Goal: Task Accomplishment & Management: Use online tool/utility

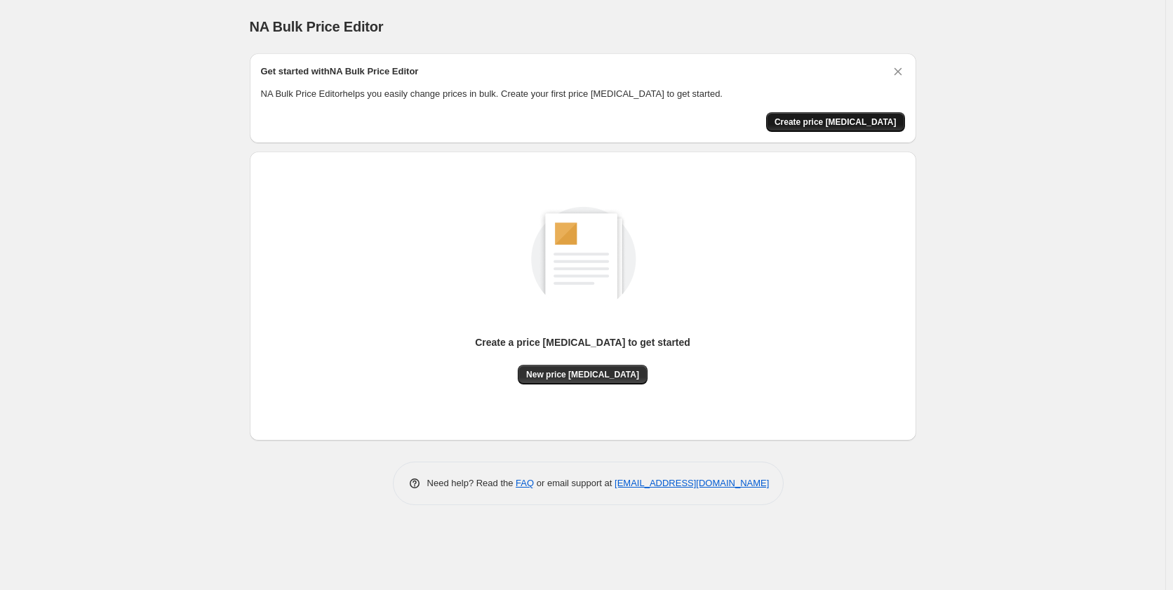
click at [827, 116] on button "Create price [MEDICAL_DATA]" at bounding box center [835, 122] width 139 height 20
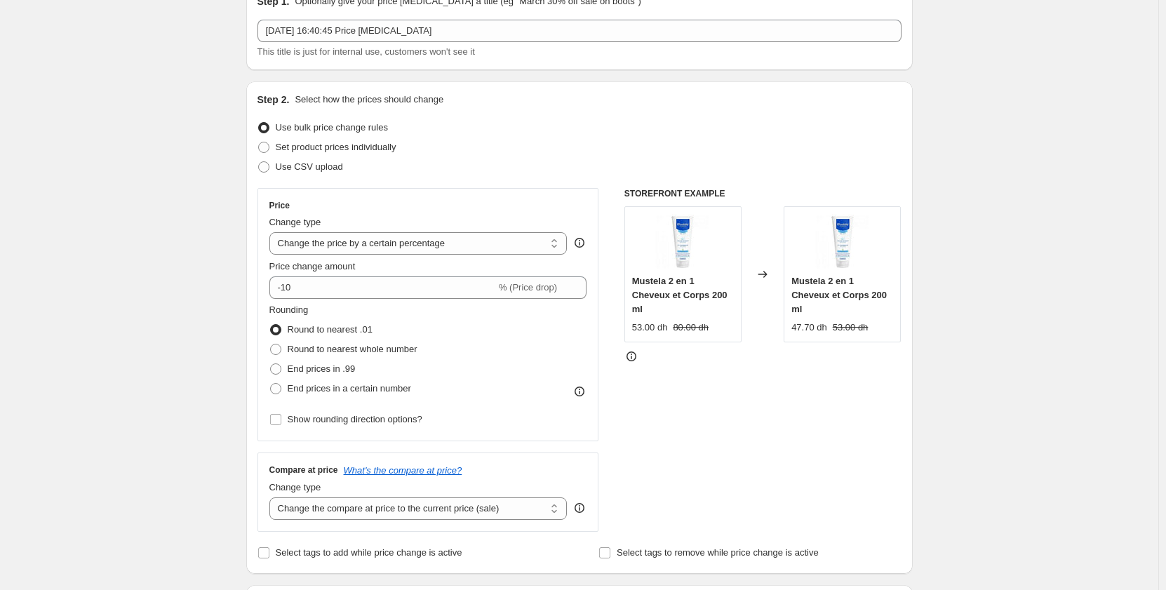
scroll to position [140, 0]
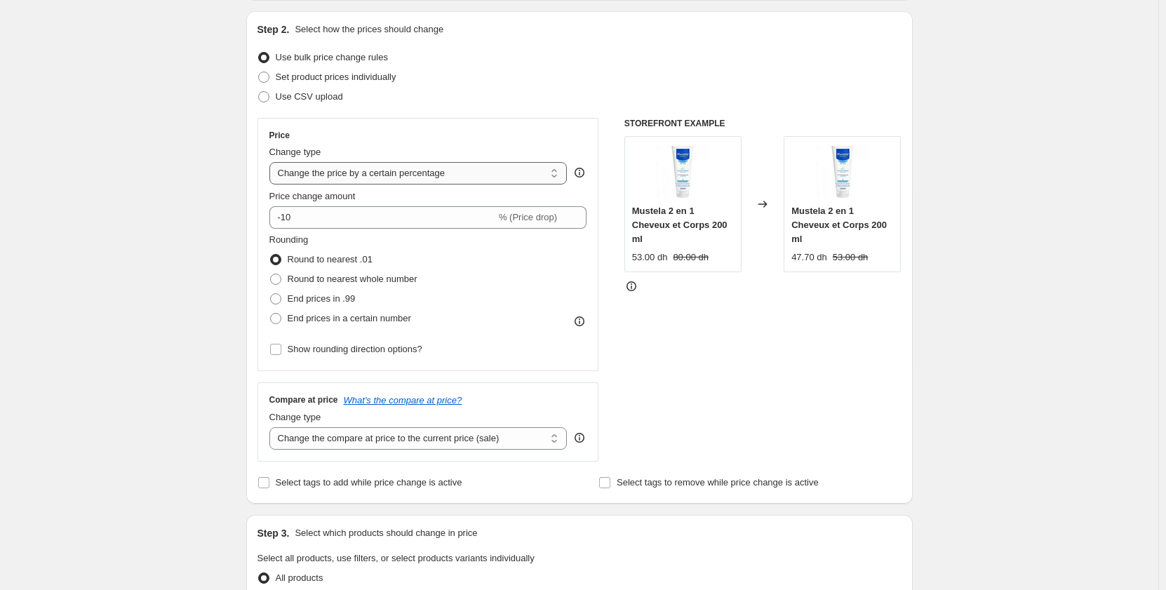
click at [510, 175] on select "Change the price to a certain amount Change the price by a certain amount Chang…" at bounding box center [418, 173] width 298 height 22
select select "ecap"
click at [272, 162] on select "Change the price to a certain amount Change the price by a certain amount Chang…" at bounding box center [418, 173] width 298 height 22
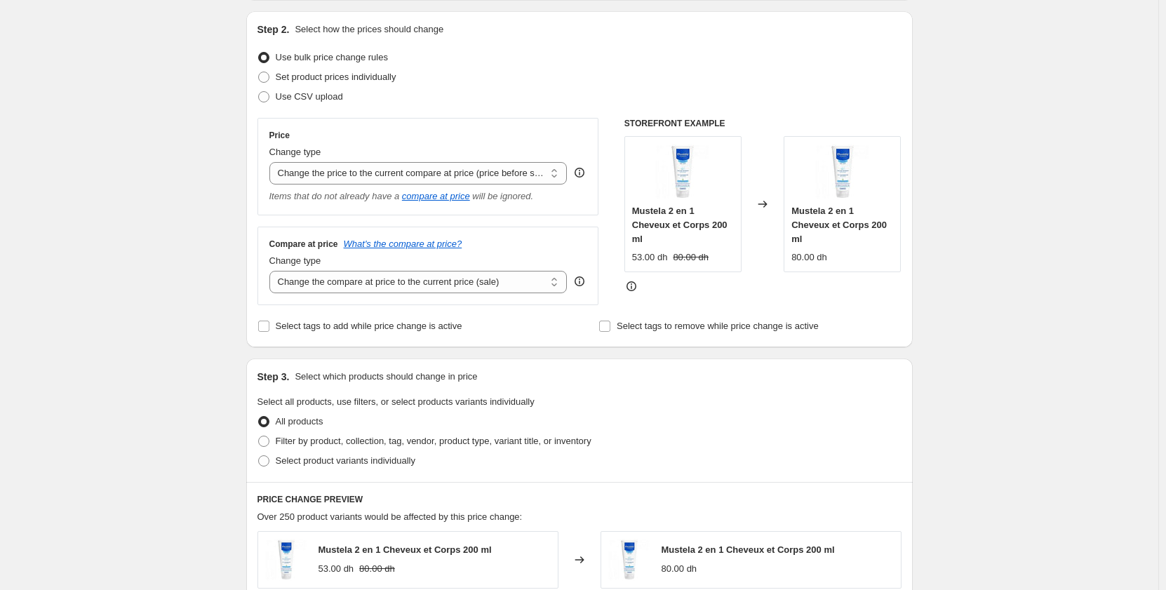
click at [555, 243] on div "Compare at price What's the compare at price?" at bounding box center [428, 244] width 318 height 11
click at [537, 274] on select "Change the compare at price to the current price (sale) Change the compare at p…" at bounding box center [418, 282] width 298 height 22
click at [272, 272] on select "Change the compare at price to the current price (sale) Change the compare at p…" at bounding box center [418, 282] width 298 height 22
click at [504, 180] on select "Change the price to a certain amount Change the price by a certain amount Chang…" at bounding box center [418, 173] width 298 height 22
click at [746, 288] on div "STOREFRONT EXAMPLE Mustela 2 en 1 Cheveux et Corps 200 ml 53.00 dh 80.00 dh Cha…" at bounding box center [762, 211] width 277 height 187
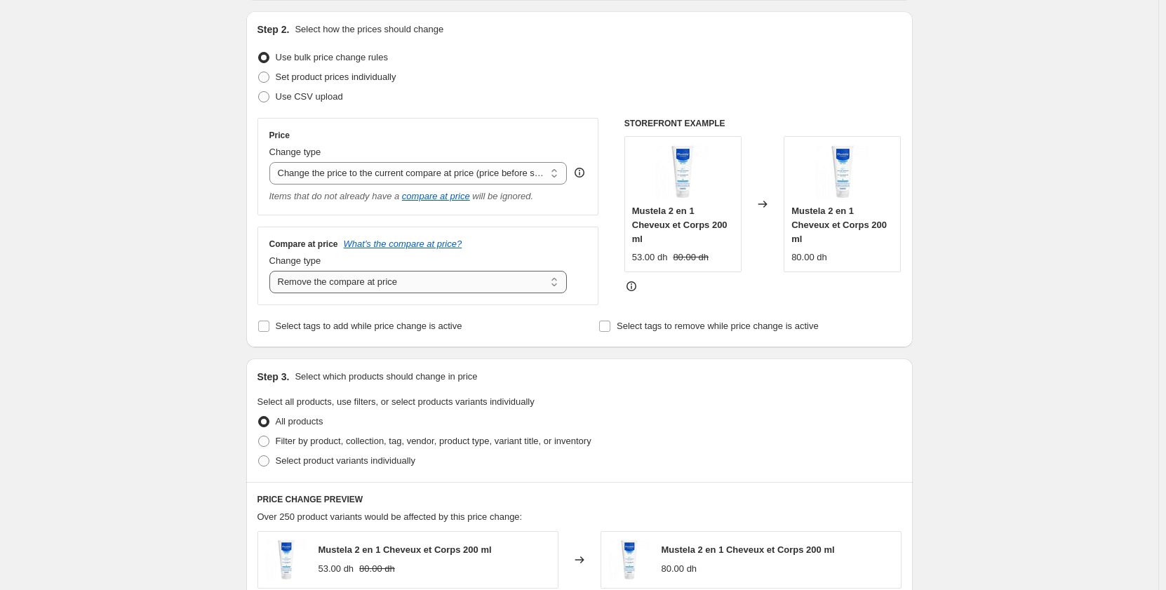
click at [516, 283] on select "Change the compare at price to the current price (sale) Change the compare at p…" at bounding box center [418, 282] width 298 height 22
click at [272, 272] on select "Change the compare at price to the current price (sale) Change the compare at p…" at bounding box center [418, 282] width 298 height 22
click at [467, 288] on select "Change the compare at price to the current price (sale) Change the compare at p…" at bounding box center [418, 282] width 298 height 22
click at [272, 272] on select "Change the compare at price to the current price (sale) Change the compare at p…" at bounding box center [418, 282] width 298 height 22
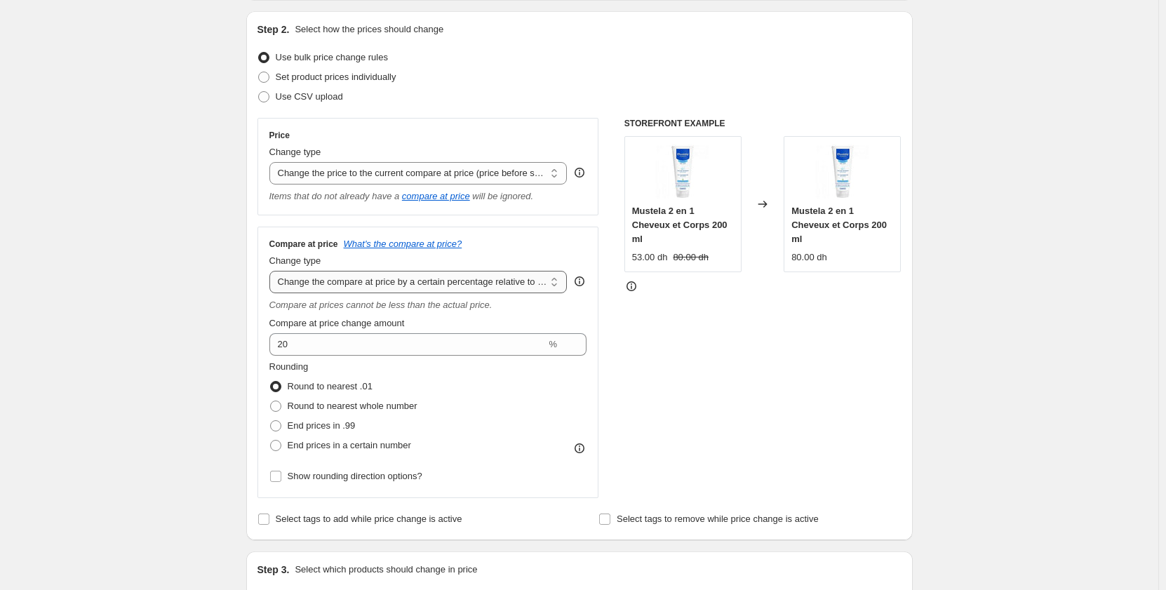
click at [429, 289] on select "Change the compare at price to the current price (sale) Change the compare at p…" at bounding box center [418, 282] width 298 height 22
select select "no_change"
click at [272, 272] on select "Change the compare at price to the current price (sale) Change the compare at p…" at bounding box center [418, 282] width 298 height 22
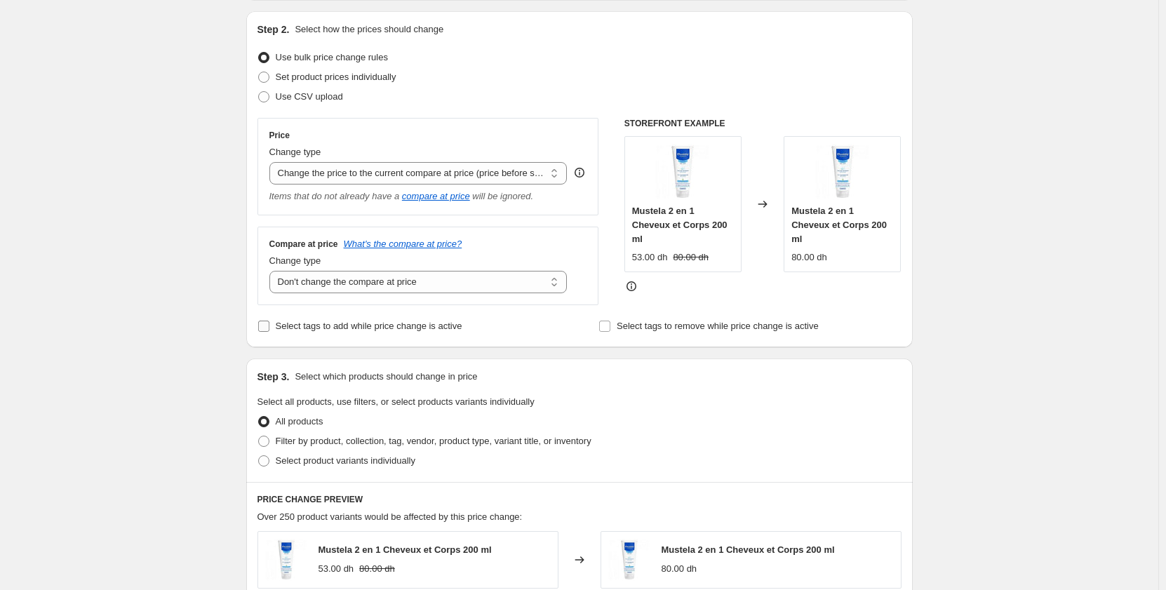
click at [417, 331] on span "Select tags to add while price change is active" at bounding box center [369, 326] width 187 height 11
click at [269, 331] on input "Select tags to add while price change is active" at bounding box center [263, 326] width 11 height 11
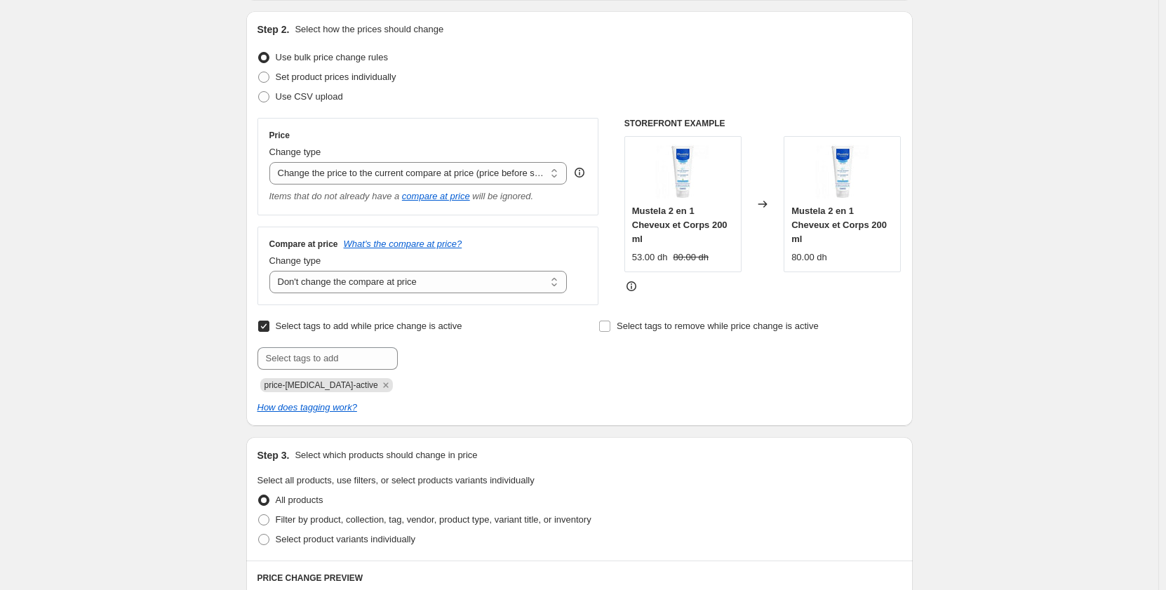
click at [417, 330] on span "Select tags to add while price change is active" at bounding box center [369, 326] width 187 height 11
click at [269, 330] on input "Select tags to add while price change is active" at bounding box center [263, 326] width 11 height 11
checkbox input "false"
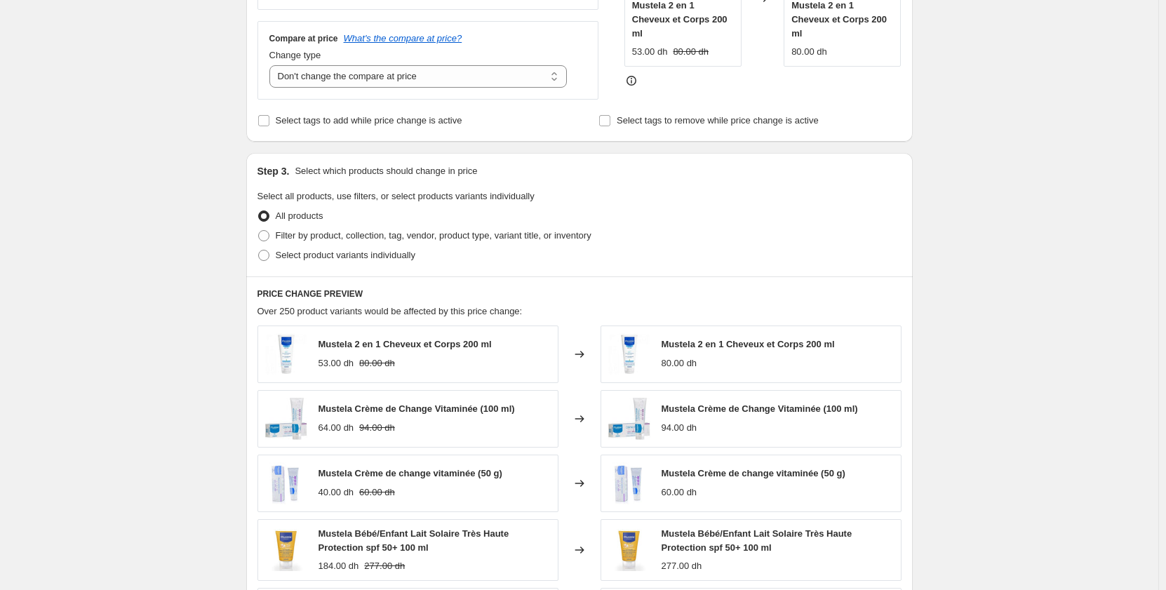
scroll to position [351, 0]
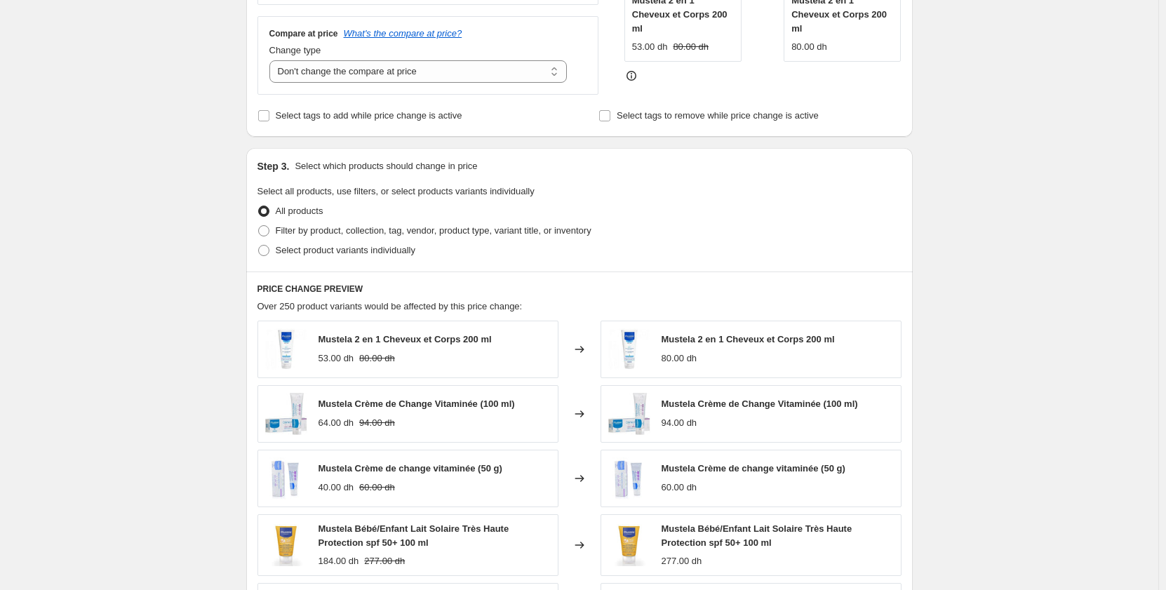
click at [301, 210] on span "All products" at bounding box center [300, 211] width 48 height 11
click at [259, 206] on input "All products" at bounding box center [258, 206] width 1 height 1
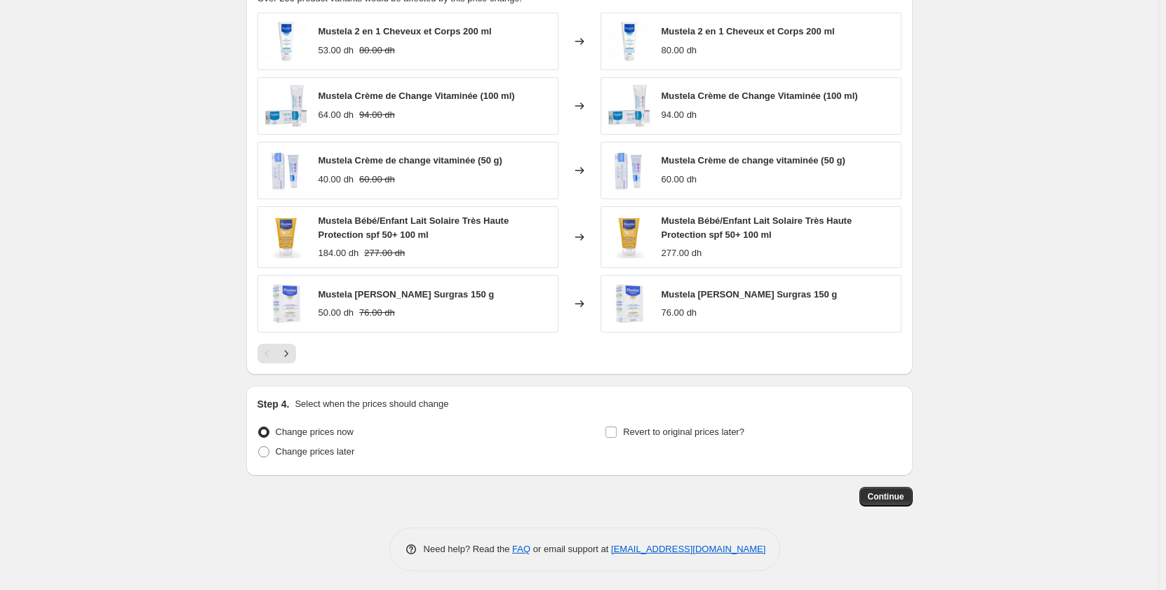
scroll to position [662, 0]
drag, startPoint x: 335, startPoint y: 397, endPoint x: 456, endPoint y: 396, distance: 121.4
click at [456, 396] on div "Step 4. Select when the prices should change" at bounding box center [579, 402] width 644 height 14
click at [333, 457] on label "Change prices later" at bounding box center [306, 450] width 98 height 20
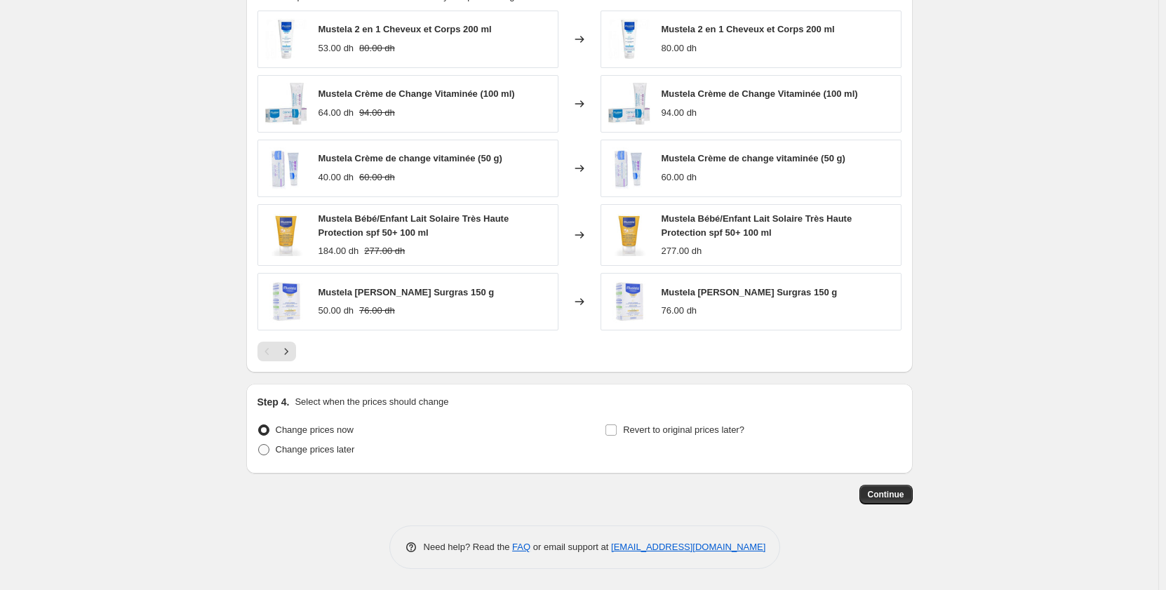
click at [259, 445] on input "Change prices later" at bounding box center [258, 444] width 1 height 1
radio input "true"
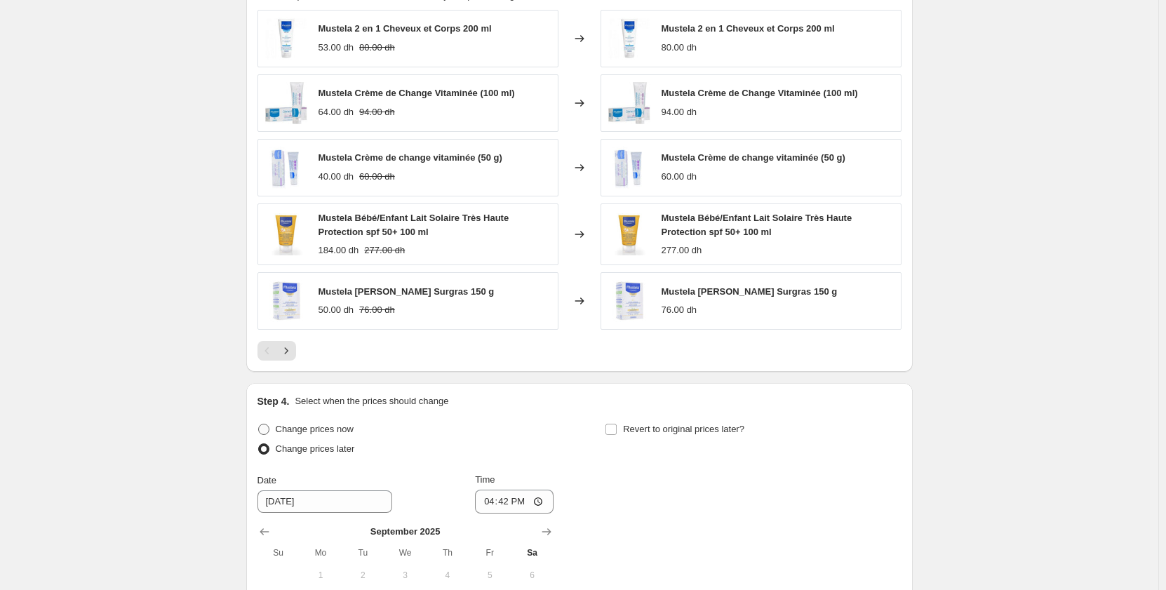
click at [331, 430] on span "Change prices now" at bounding box center [315, 429] width 78 height 11
click at [259, 424] on input "Change prices now" at bounding box center [258, 424] width 1 height 1
radio input "true"
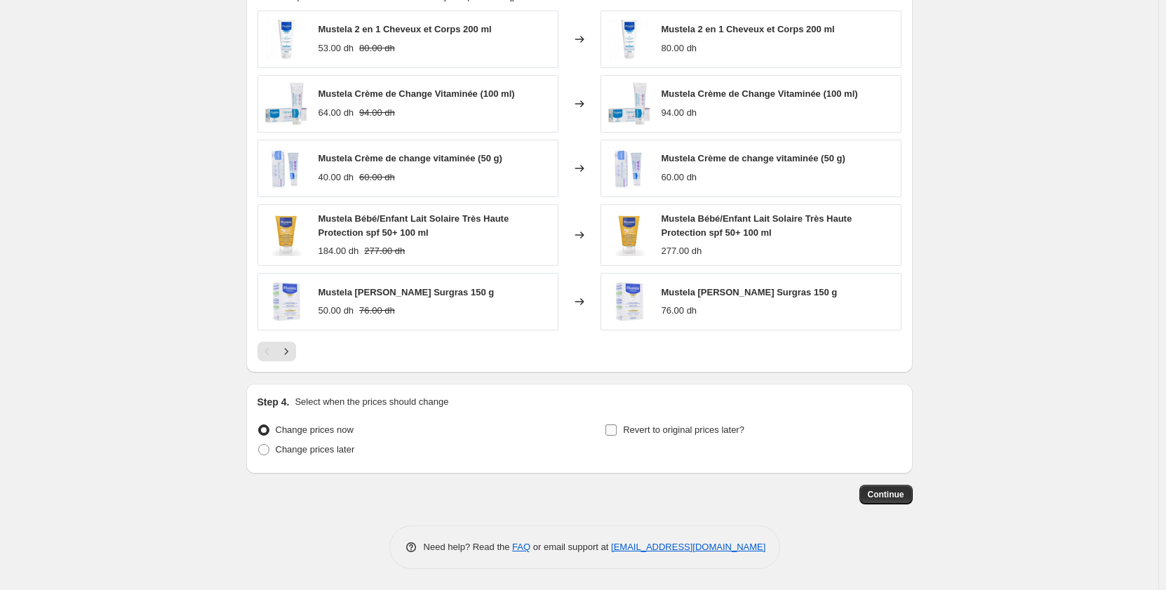
click at [655, 437] on label "Revert to original prices later?" at bounding box center [675, 430] width 140 height 20
click at [617, 436] on input "Revert to original prices later?" at bounding box center [610, 429] width 11 height 11
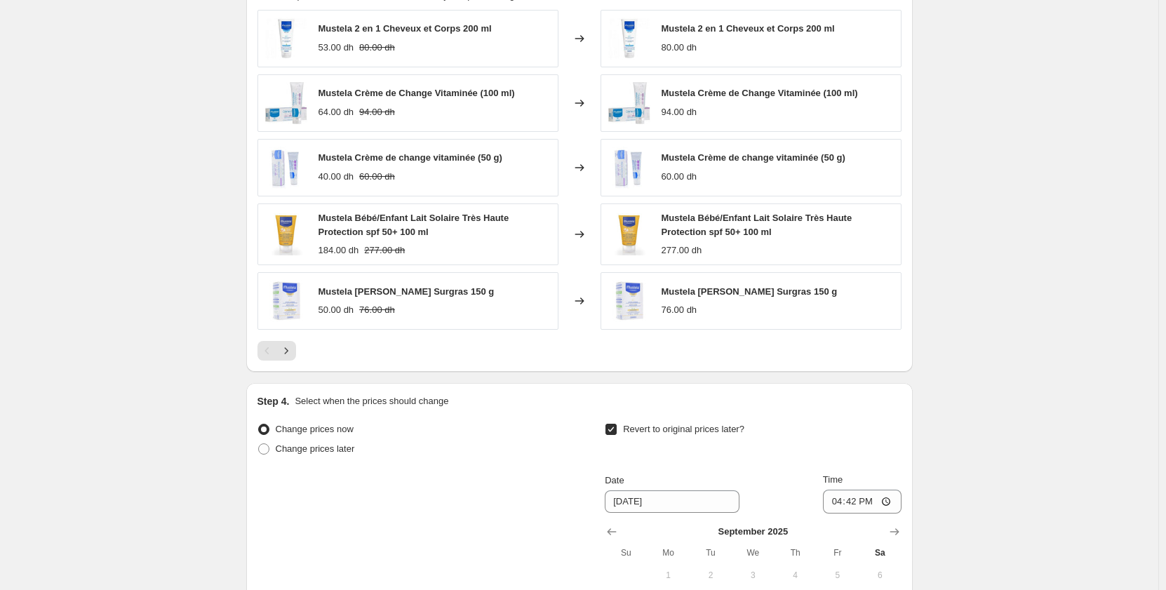
click at [320, 426] on span "Change prices now" at bounding box center [315, 429] width 78 height 11
click at [259, 424] on input "Change prices now" at bounding box center [258, 424] width 1 height 1
click at [641, 431] on span "Revert to original prices later?" at bounding box center [683, 429] width 121 height 11
click at [617, 431] on input "Revert to original prices later?" at bounding box center [610, 429] width 11 height 11
checkbox input "false"
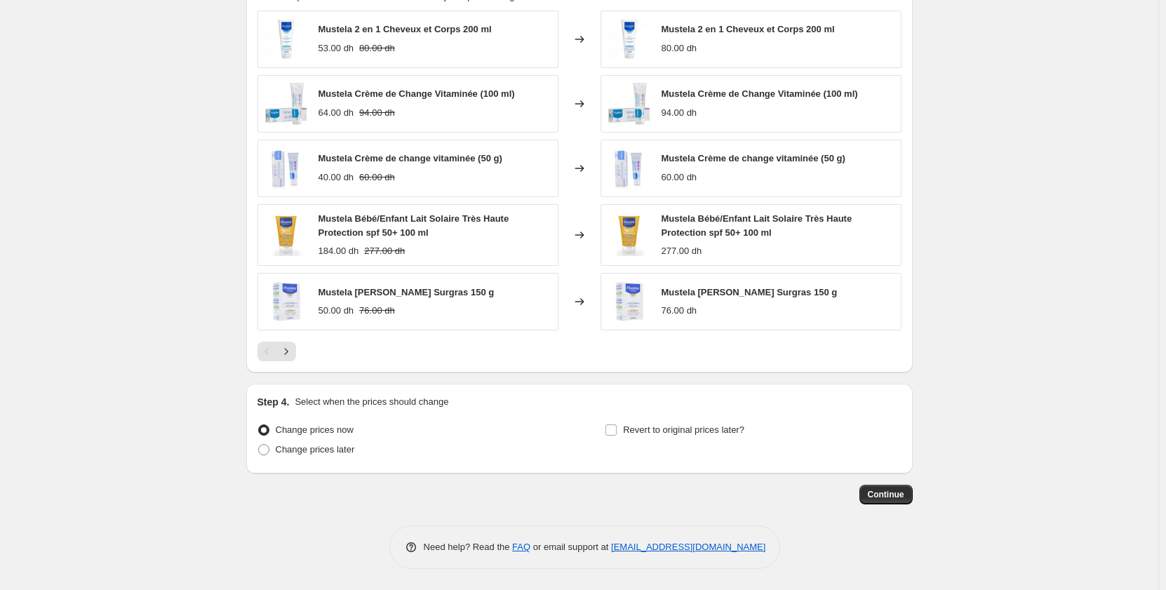
click at [549, 405] on div "Step 4. Select when the prices should change" at bounding box center [579, 402] width 644 height 14
click at [877, 502] on button "Continue" at bounding box center [885, 495] width 53 height 20
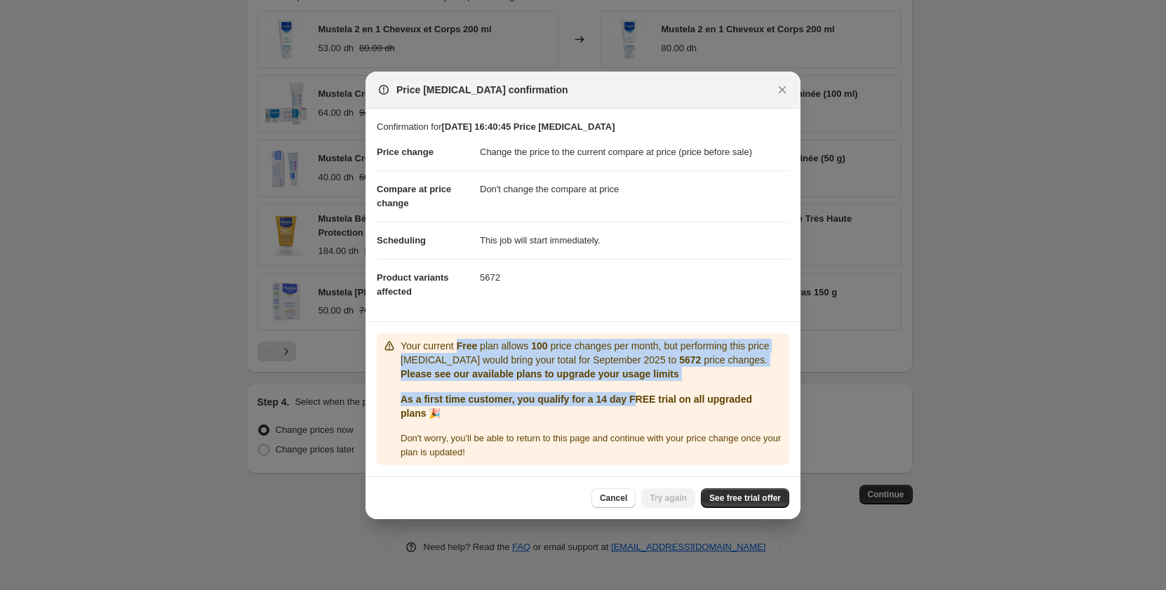
drag, startPoint x: 624, startPoint y: 395, endPoint x: 458, endPoint y: 351, distance: 171.2
click at [458, 351] on div "Your current Free plan allows 100 price changes per month, but performing this …" at bounding box center [592, 399] width 383 height 121
click at [456, 359] on p "Your current Free plan allows 100 price changes per month, but performing this …" at bounding box center [592, 353] width 383 height 28
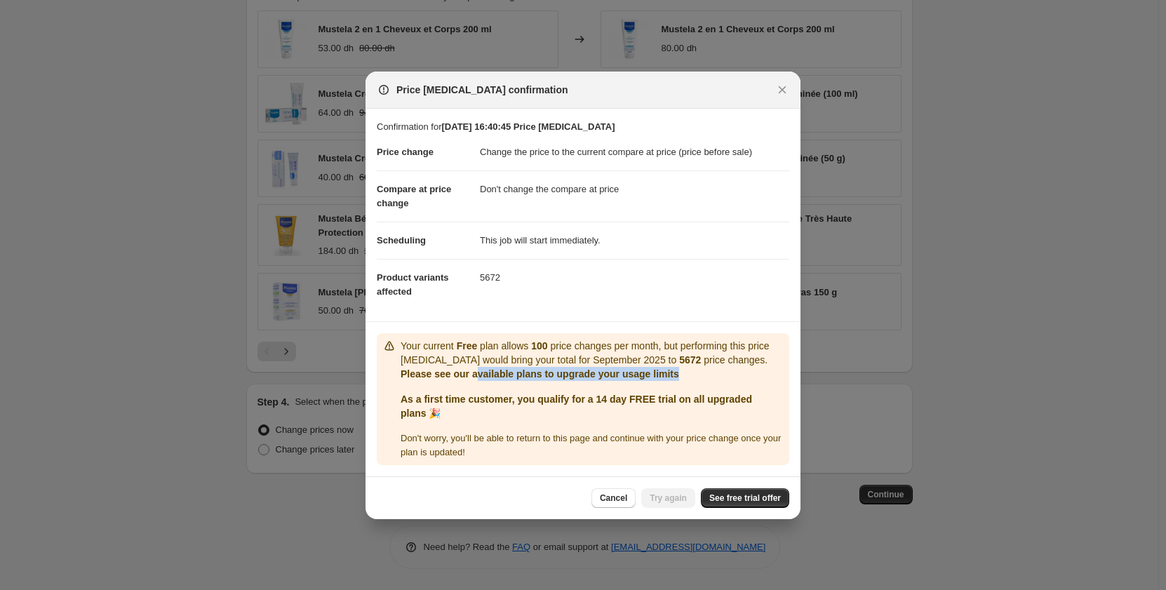
drag, startPoint x: 481, startPoint y: 368, endPoint x: 683, endPoint y: 378, distance: 202.3
click at [683, 378] on p "Please see our available plans to upgrade your usage limits" at bounding box center [592, 374] width 383 height 14
click at [729, 495] on span "See free trial offer" at bounding box center [745, 498] width 72 height 11
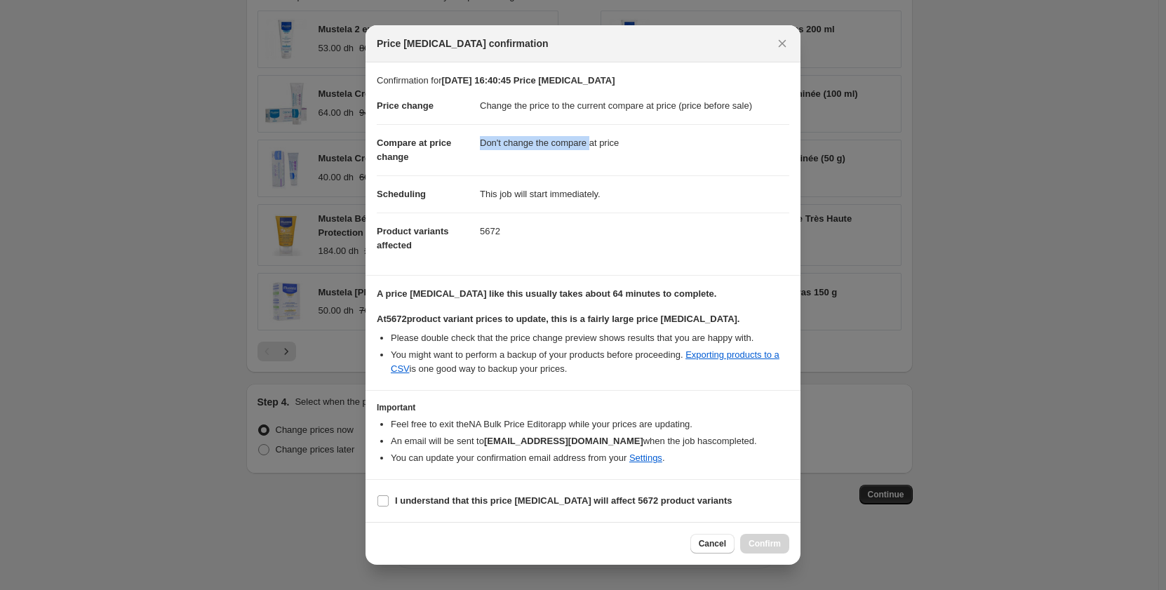
drag, startPoint x: 471, startPoint y: 154, endPoint x: 590, endPoint y: 156, distance: 119.3
click at [590, 156] on dl "Price change Change the price to the current compare at price (price before sal…" at bounding box center [583, 176] width 413 height 176
click at [590, 156] on dd "Don't change the compare at price" at bounding box center [634, 142] width 309 height 37
drag, startPoint x: 499, startPoint y: 105, endPoint x: 683, endPoint y: 116, distance: 184.1
click at [683, 116] on dd "Change the price to the current compare at price (price before sale)" at bounding box center [634, 106] width 309 height 36
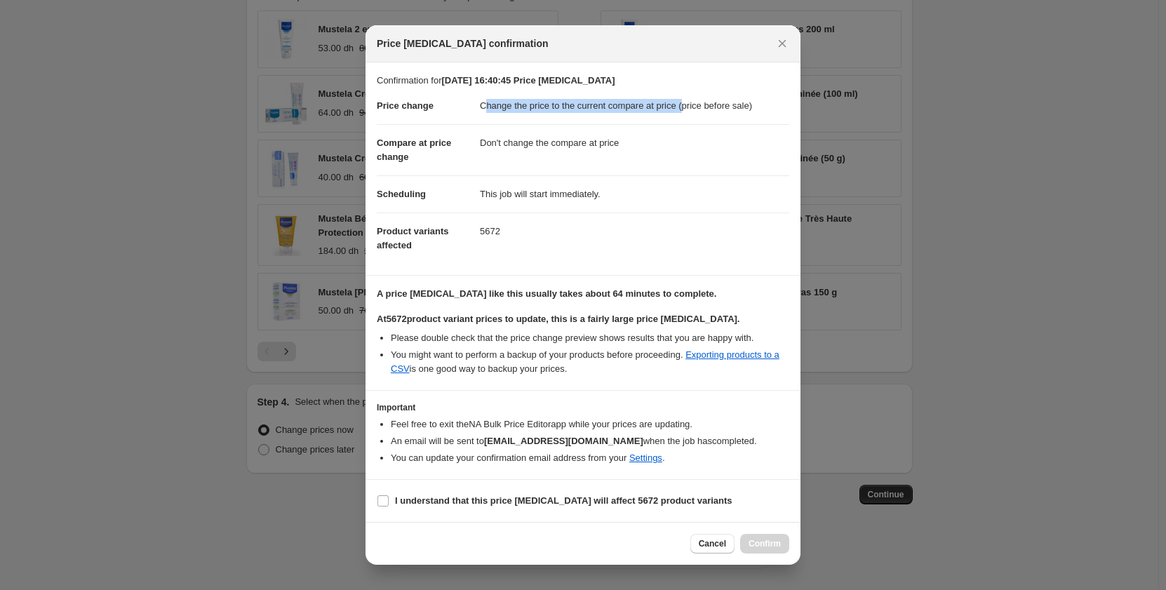
click at [683, 116] on dd "Change the price to the current compare at price (price before sale)" at bounding box center [634, 106] width 309 height 36
click at [506, 504] on b "I understand that this price [MEDICAL_DATA] will affect 5672 product variants" at bounding box center [563, 500] width 337 height 11
click at [389, 504] on input "I understand that this price [MEDICAL_DATA] will affect 5672 product variants" at bounding box center [382, 500] width 11 height 11
checkbox input "true"
click at [780, 548] on span "Confirm" at bounding box center [765, 543] width 32 height 11
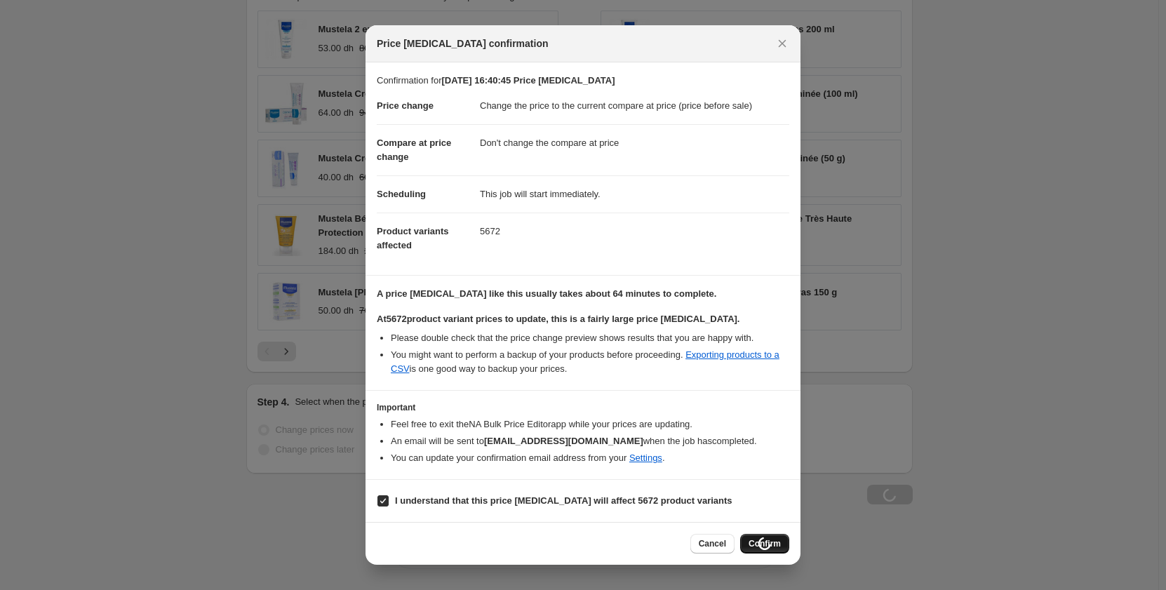
scroll to position [662, 0]
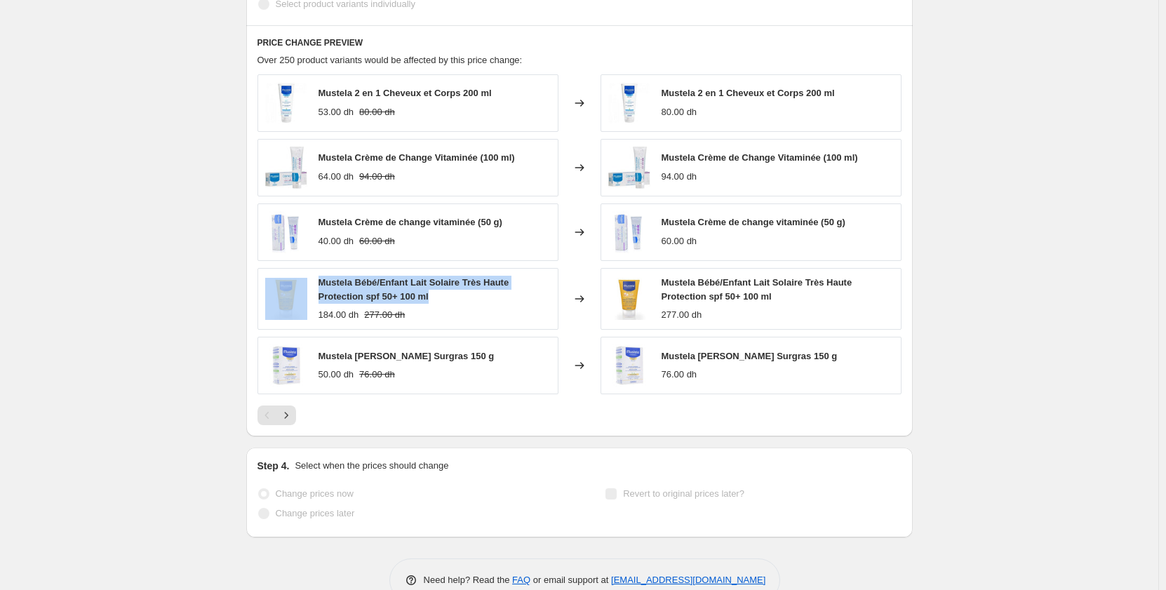
drag, startPoint x: 323, startPoint y: 283, endPoint x: 445, endPoint y: 304, distance: 123.1
click at [445, 304] on div "Mustela Bébé/Enfant Lait Solaire Très Haute Protection spf 50+ 100 ml 184.00 dh…" at bounding box center [407, 299] width 301 height 62
copy div "Mustela Bébé/Enfant Lait Solaire Très Haute Protection spf 50+ 100 ml"
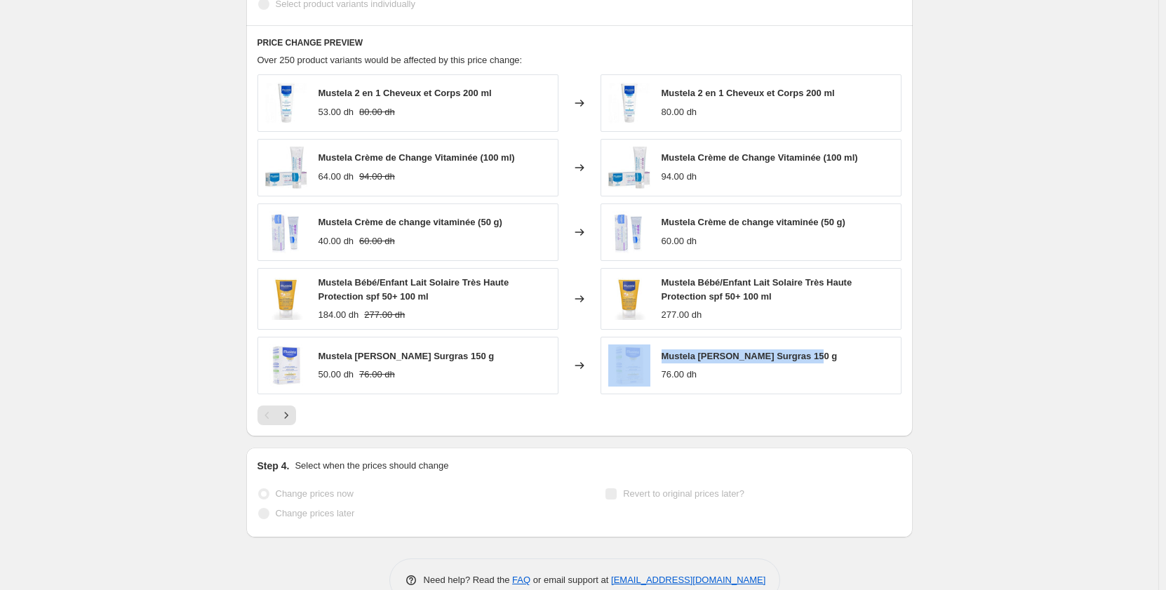
drag, startPoint x: 659, startPoint y: 356, endPoint x: 858, endPoint y: 353, distance: 199.3
click at [858, 353] on div "Mustela [PERSON_NAME] Surgras 150 g 76.00 dh" at bounding box center [751, 366] width 301 height 58
copy div "Mustela [PERSON_NAME] Surgras 150 g"
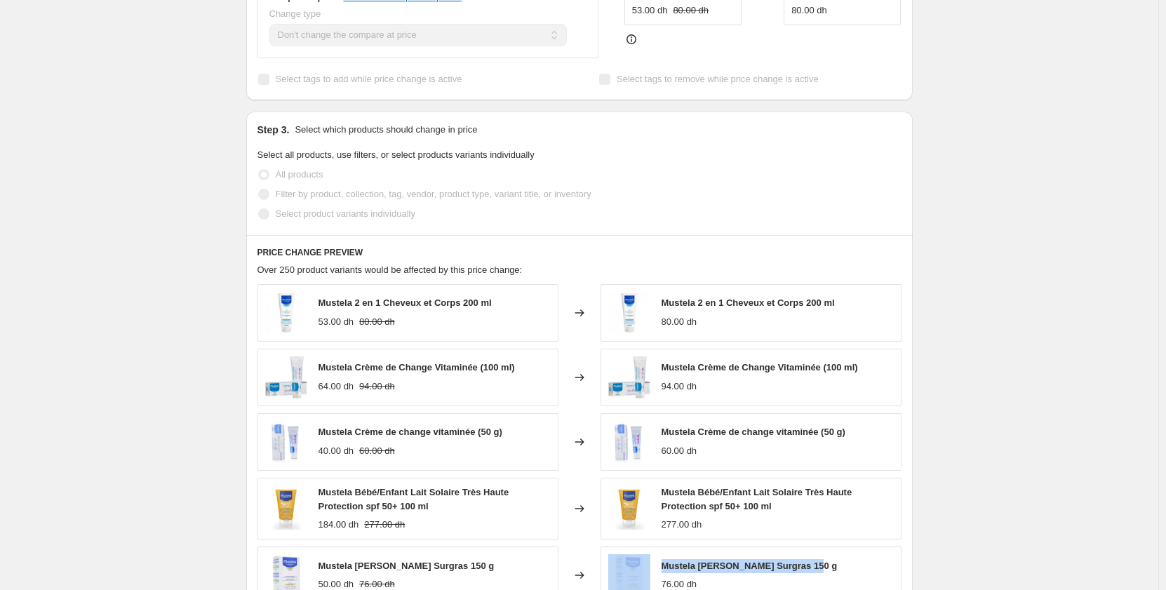
scroll to position [451, 0]
drag, startPoint x: 772, startPoint y: 304, endPoint x: 877, endPoint y: 311, distance: 104.8
click at [877, 311] on div "Mustela 2 en 1 Cheveux et Corps 200 ml 80.00 dh" at bounding box center [751, 314] width 301 height 58
drag, startPoint x: 877, startPoint y: 311, endPoint x: 991, endPoint y: 252, distance: 129.0
click at [991, 252] on div "[DATE] 16:40:45 Price [MEDICAL_DATA]. This page is ready [DATE] 16:40:45 Price …" at bounding box center [579, 191] width 1158 height 1285
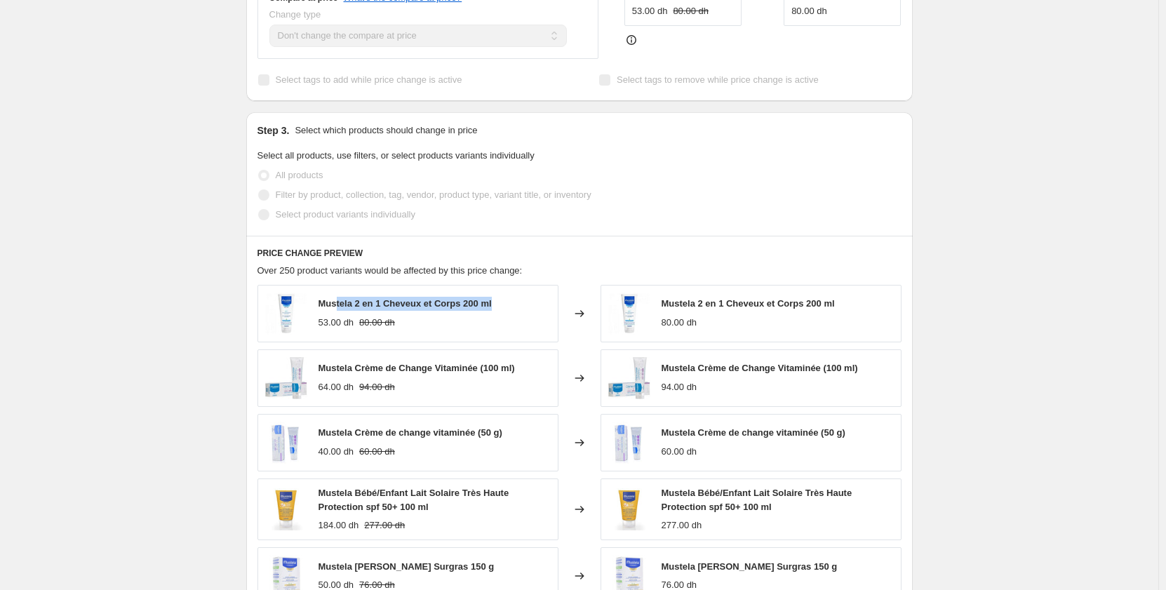
drag, startPoint x: 349, startPoint y: 296, endPoint x: 505, endPoint y: 307, distance: 156.2
click at [505, 307] on div "Mustela 2 en 1 Cheveux et Corps 200 ml 53.00 dh 80.00 dh" at bounding box center [407, 314] width 301 height 58
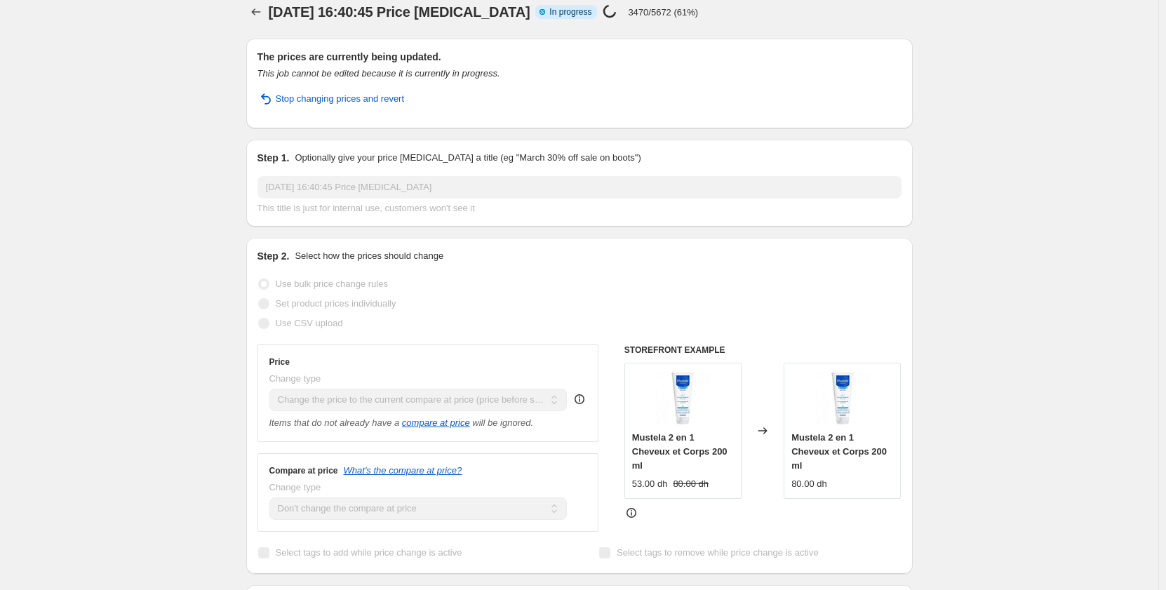
scroll to position [0, 0]
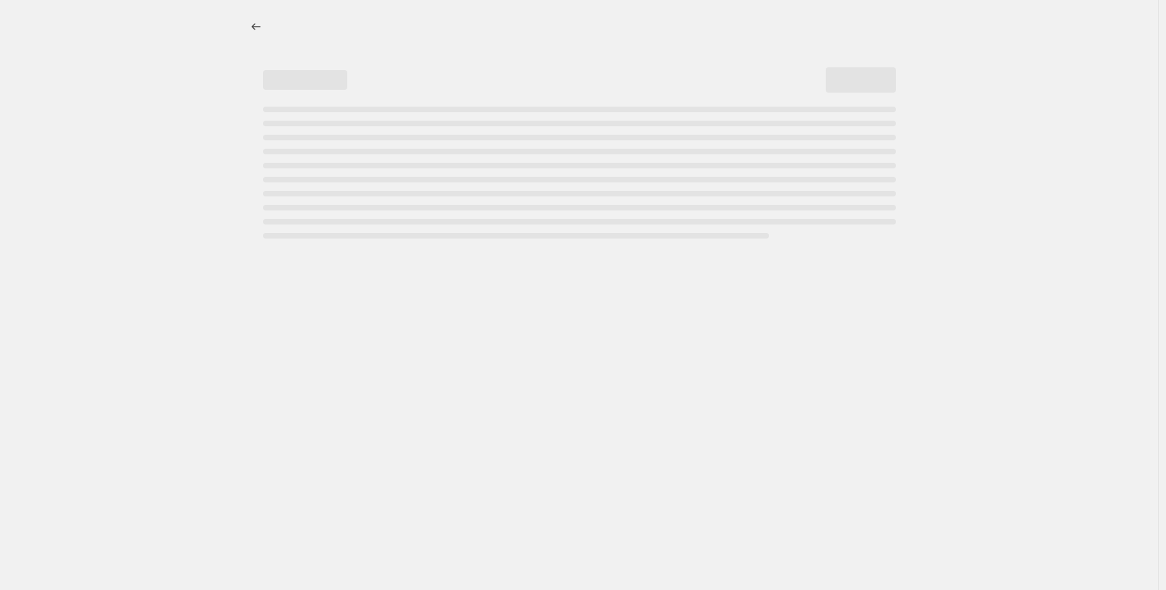
select select "ecap"
select select "no_change"
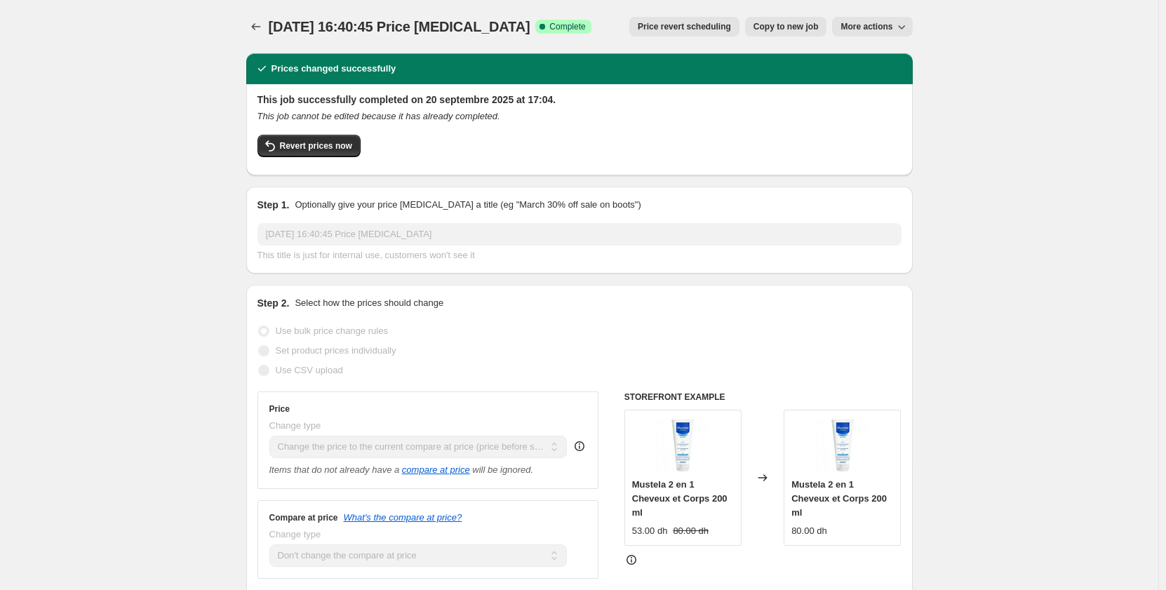
click at [256, 31] on icon "Price change jobs" at bounding box center [256, 27] width 14 height 14
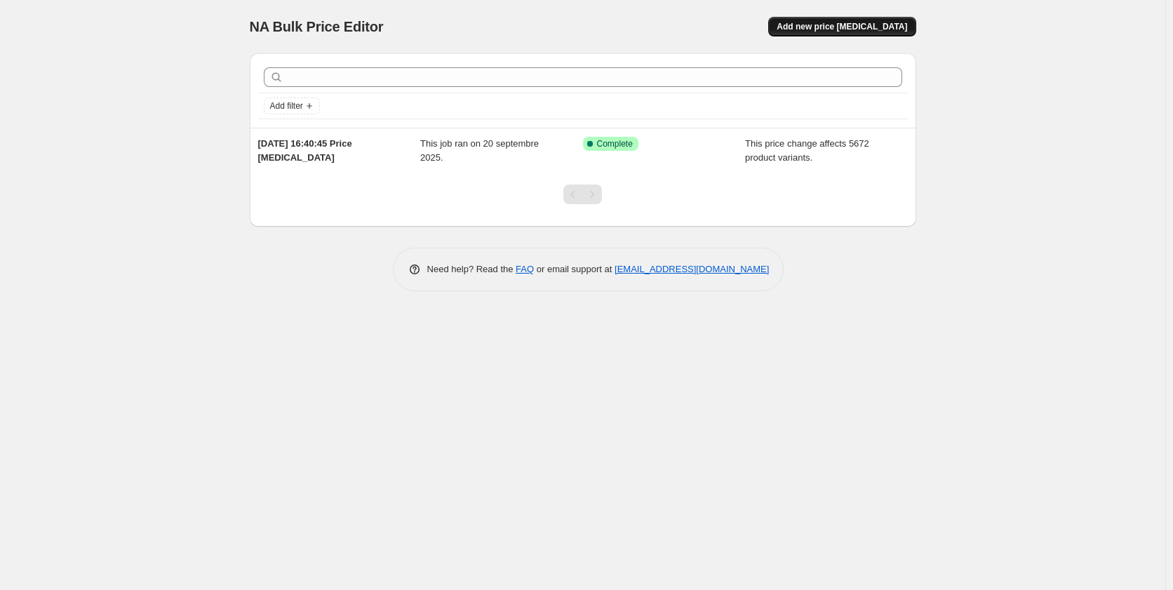
click at [862, 35] on button "Add new price [MEDICAL_DATA]" at bounding box center [841, 27] width 147 height 20
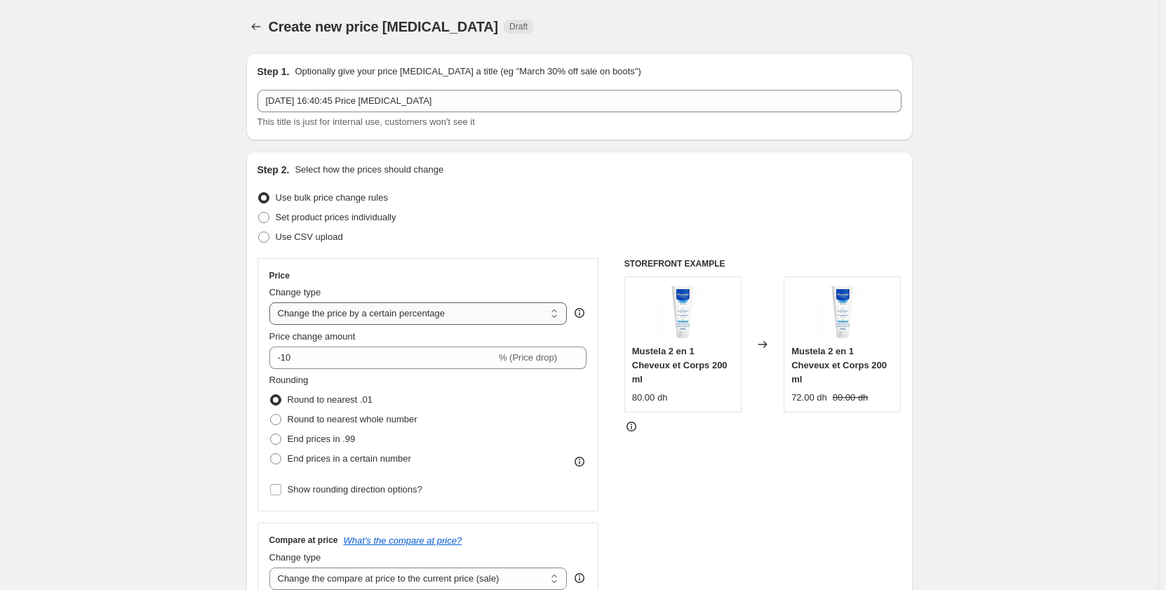
click at [402, 312] on select "Change the price to a certain amount Change the price by a certain amount Chang…" at bounding box center [418, 313] width 298 height 22
select select "no_change"
click at [272, 302] on select "Change the price to a certain amount Change the price by a certain amount Chang…" at bounding box center [418, 313] width 298 height 22
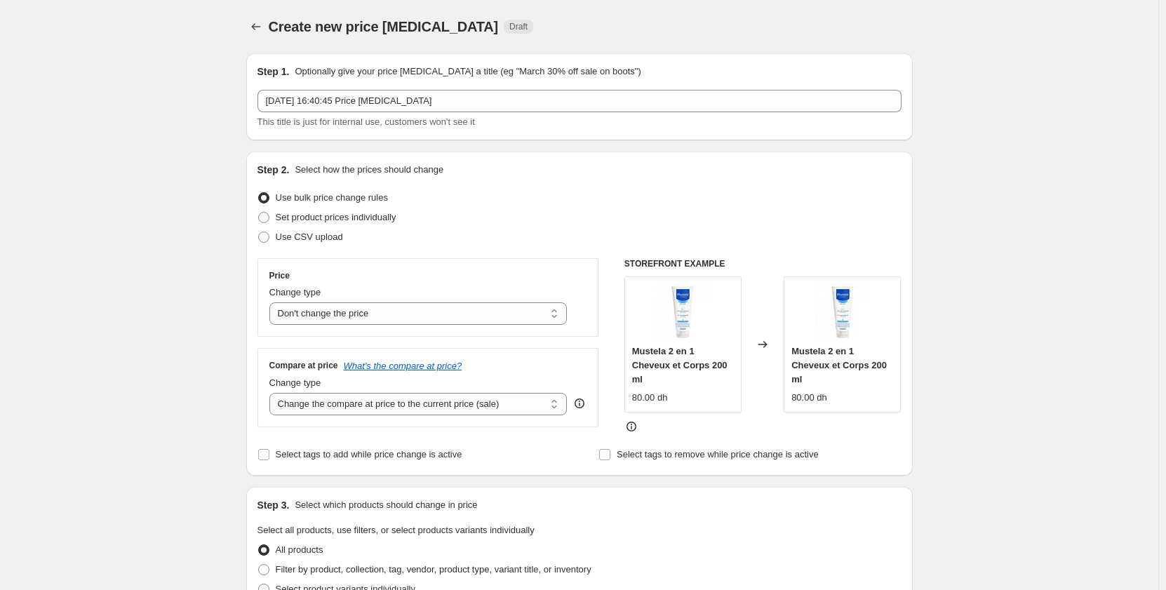
click at [380, 264] on div "Price Change type Change the price to a certain amount Change the price by a ce…" at bounding box center [428, 297] width 342 height 79
click at [408, 403] on select "Change the compare at price to the current price (sale) Change the compare at p…" at bounding box center [418, 404] width 298 height 22
select select "percentage"
click at [272, 393] on select "Change the compare at price to the current price (sale) Change the compare at p…" at bounding box center [418, 404] width 298 height 22
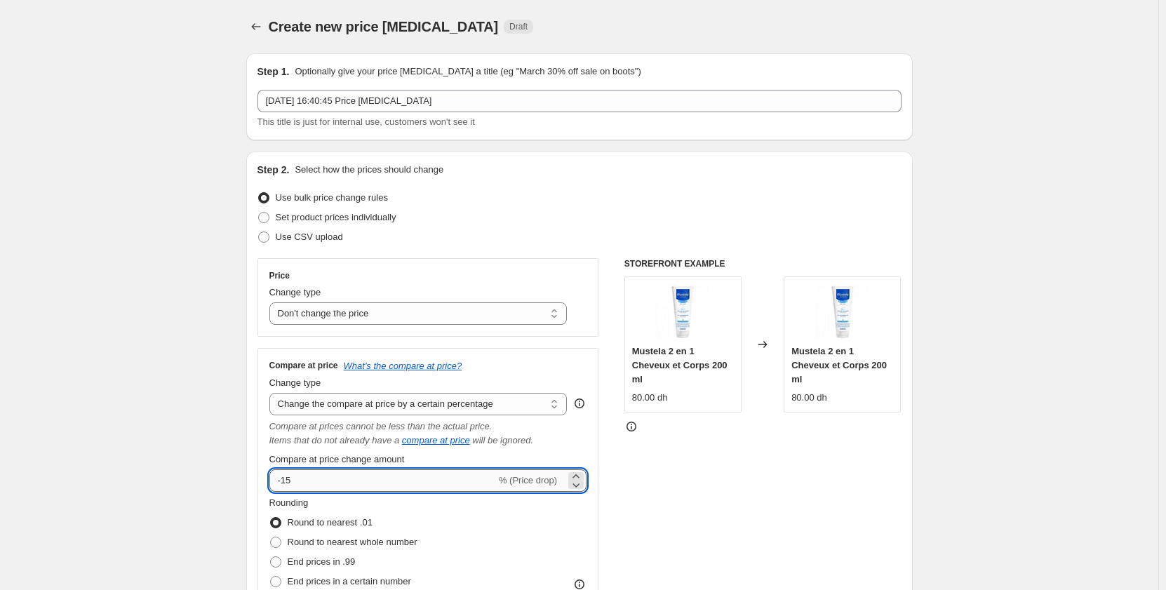
click at [424, 487] on input "-15" at bounding box center [382, 480] width 227 height 22
click at [465, 486] on input "-15" at bounding box center [382, 480] width 227 height 22
click at [464, 486] on input "-15" at bounding box center [382, 480] width 227 height 22
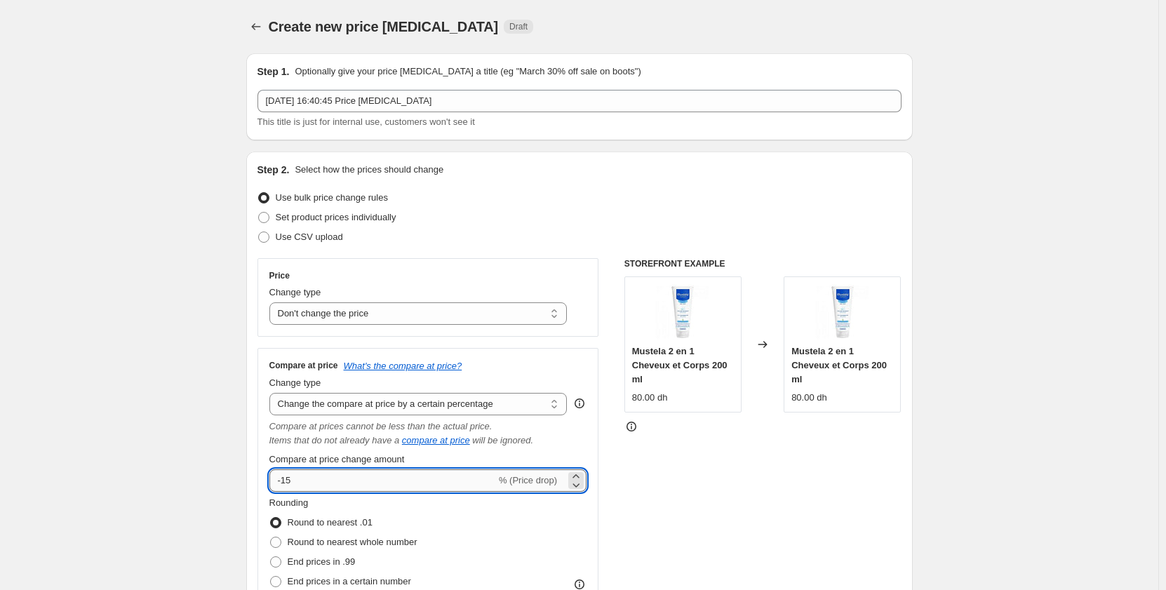
click at [464, 486] on input "-15" at bounding box center [382, 480] width 227 height 22
click at [342, 436] on icon "Items that do not already have a" at bounding box center [334, 440] width 130 height 11
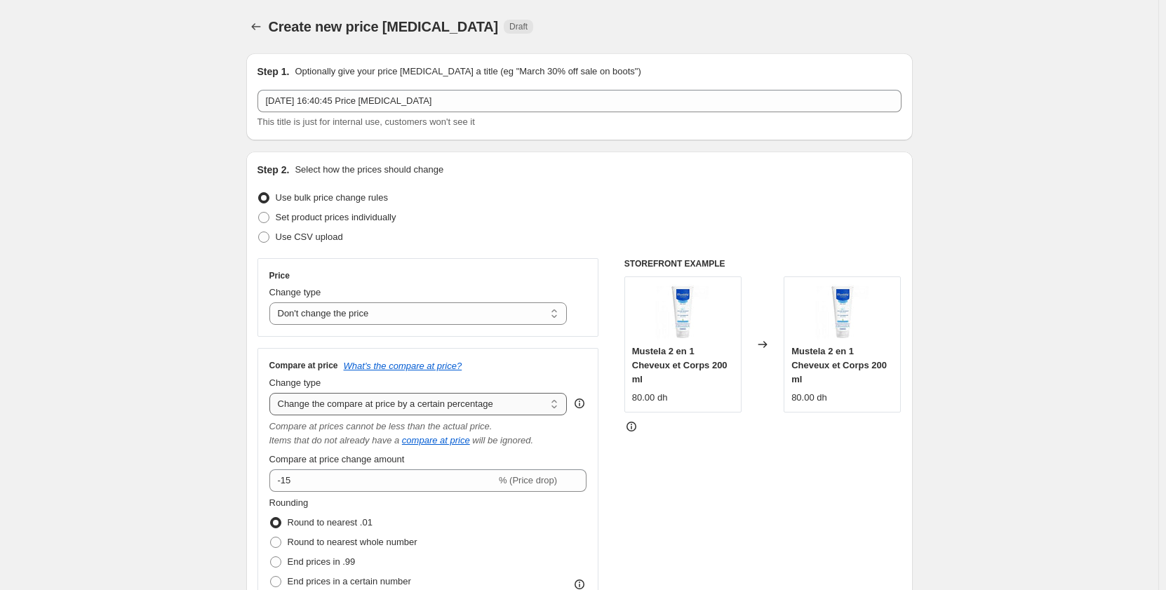
click at [370, 413] on select "Change the compare at price to the current price (sale) Change the compare at p…" at bounding box center [418, 404] width 298 height 22
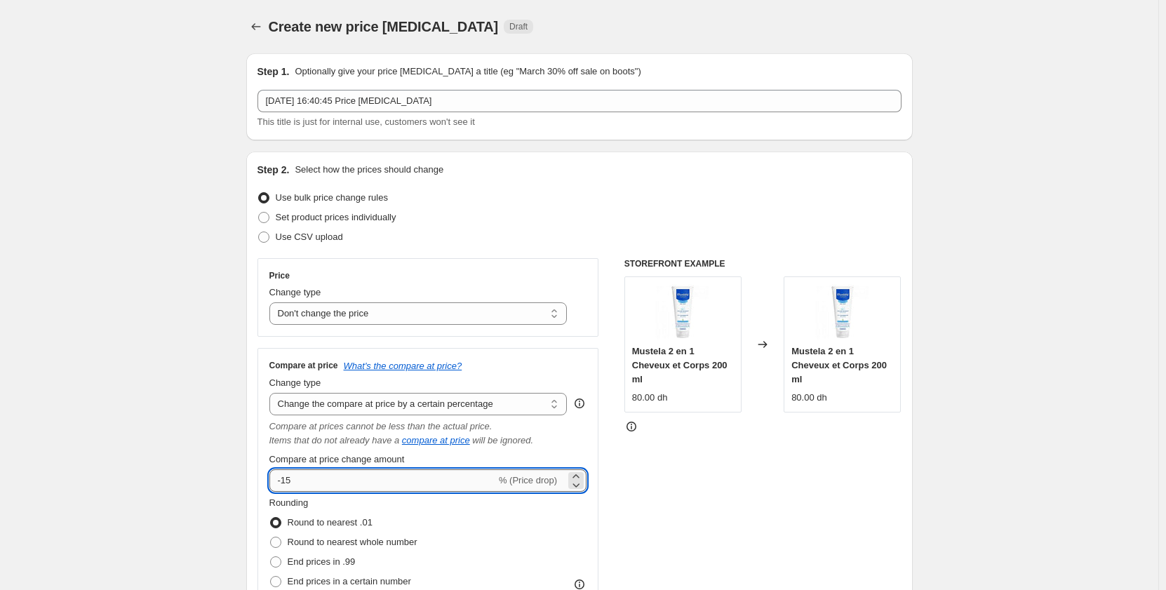
click at [301, 482] on input "-15" at bounding box center [382, 480] width 227 height 22
click at [300, 482] on input "-15" at bounding box center [382, 480] width 227 height 22
type input "30"
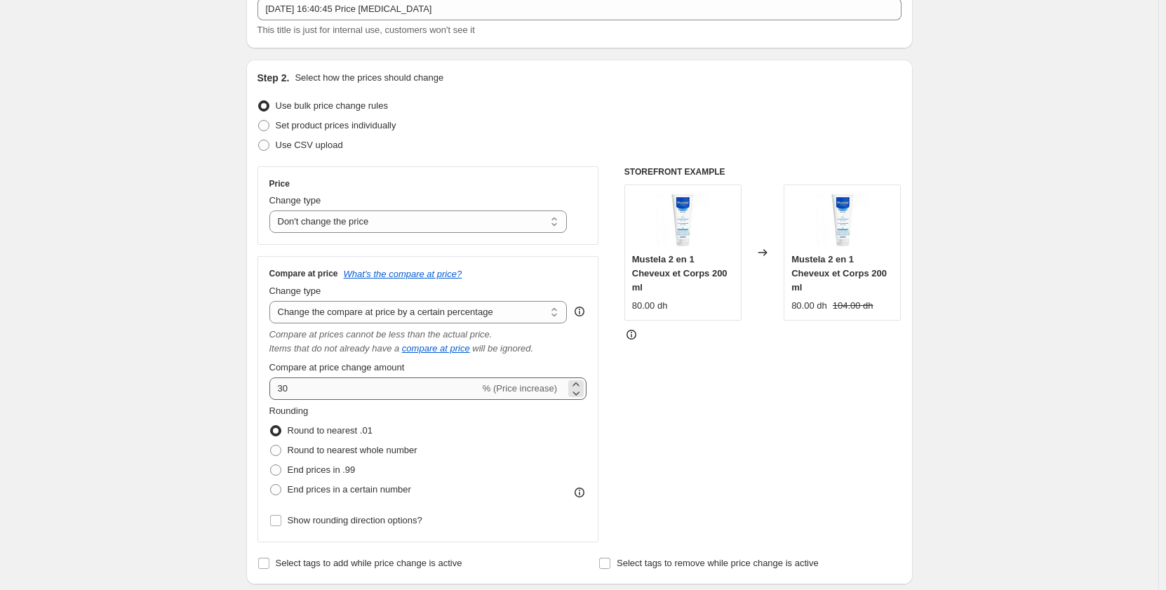
scroll to position [140, 0]
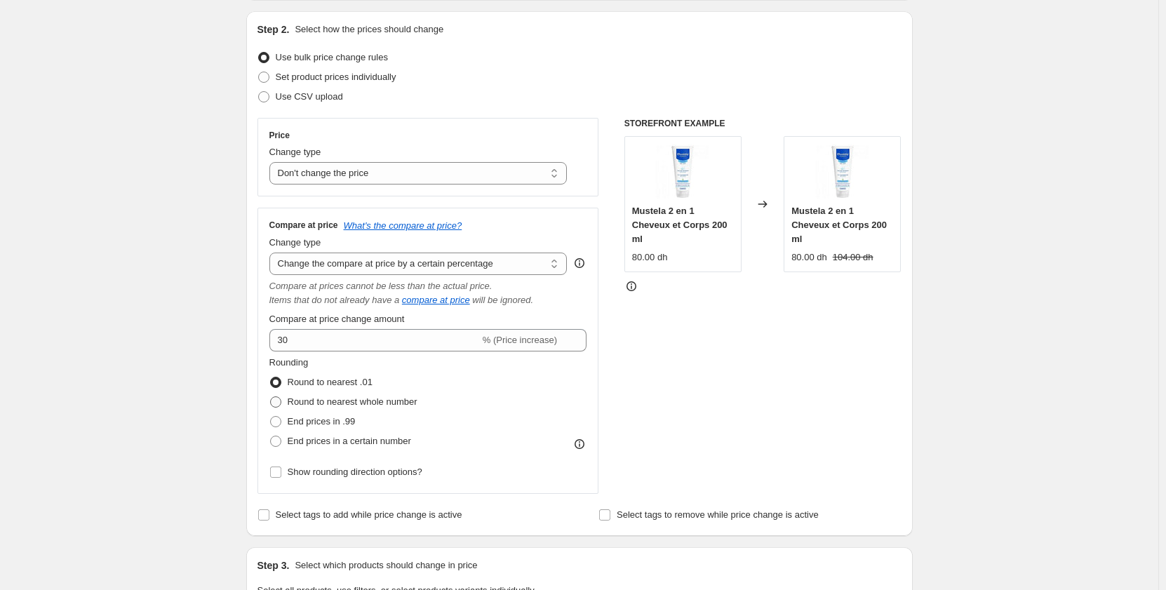
click at [389, 405] on span "Round to nearest whole number" at bounding box center [353, 401] width 130 height 11
click at [271, 397] on input "Round to nearest whole number" at bounding box center [270, 396] width 1 height 1
radio input "true"
click at [412, 477] on span "Show rounding direction options?" at bounding box center [355, 472] width 135 height 11
click at [281, 478] on input "Show rounding direction options?" at bounding box center [275, 472] width 11 height 11
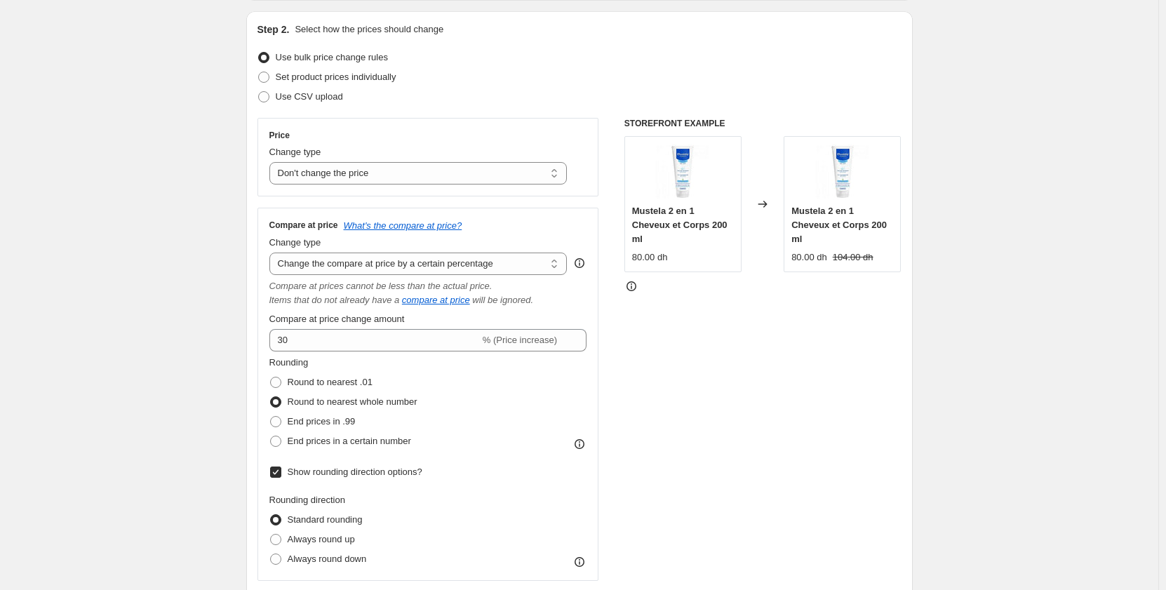
click at [412, 477] on span "Show rounding direction options?" at bounding box center [355, 472] width 135 height 11
click at [281, 478] on input "Show rounding direction options?" at bounding box center [275, 472] width 11 height 11
checkbox input "false"
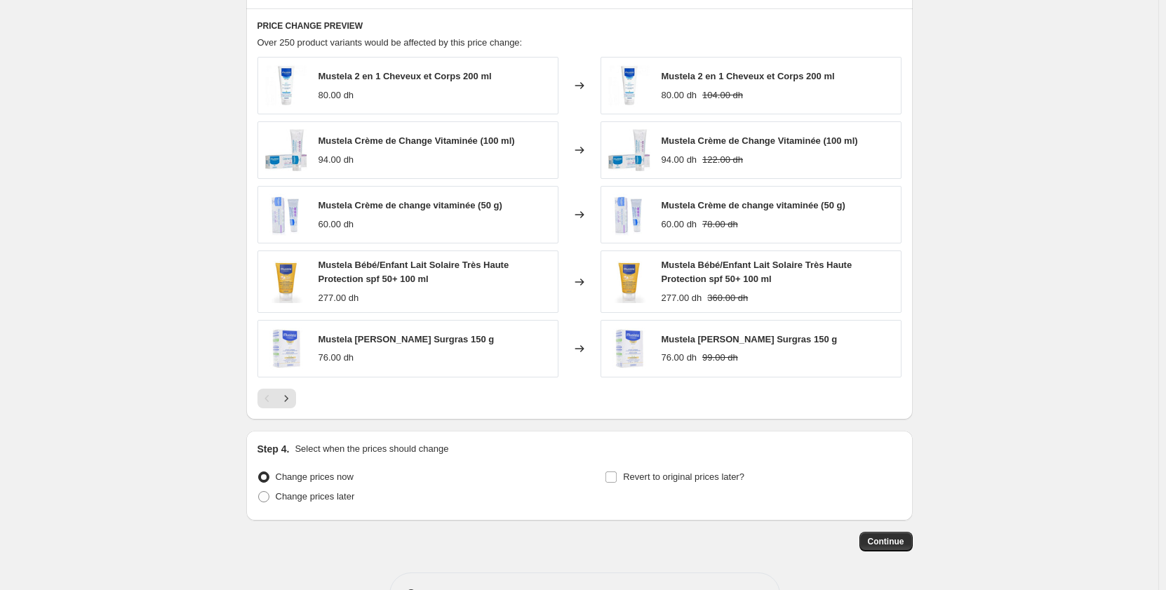
scroll to position [850, 0]
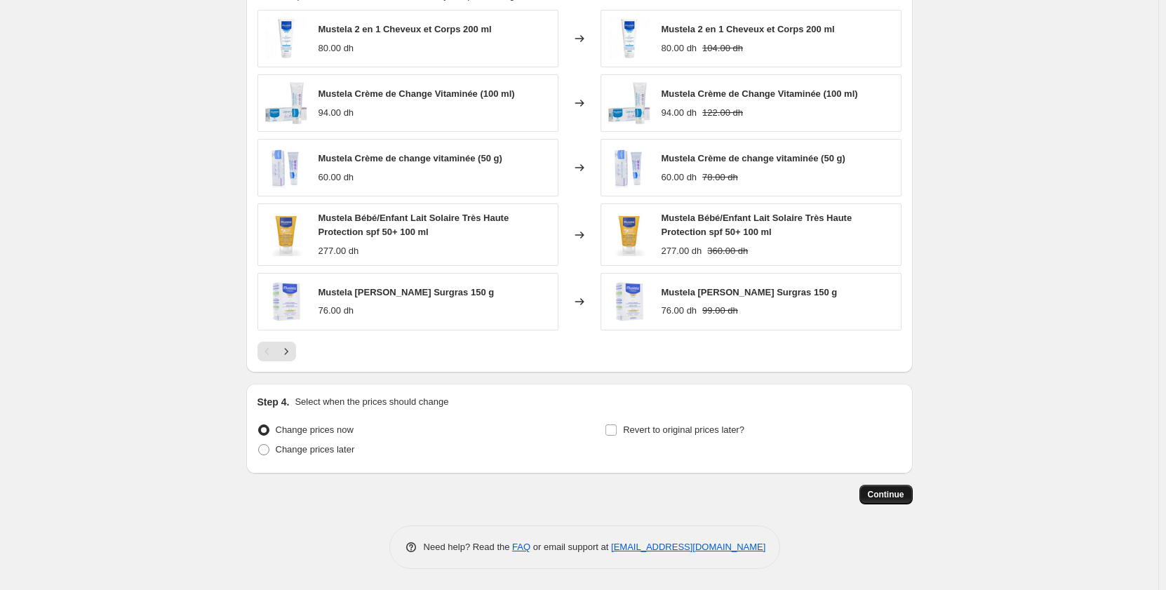
click at [894, 497] on span "Continue" at bounding box center [886, 494] width 36 height 11
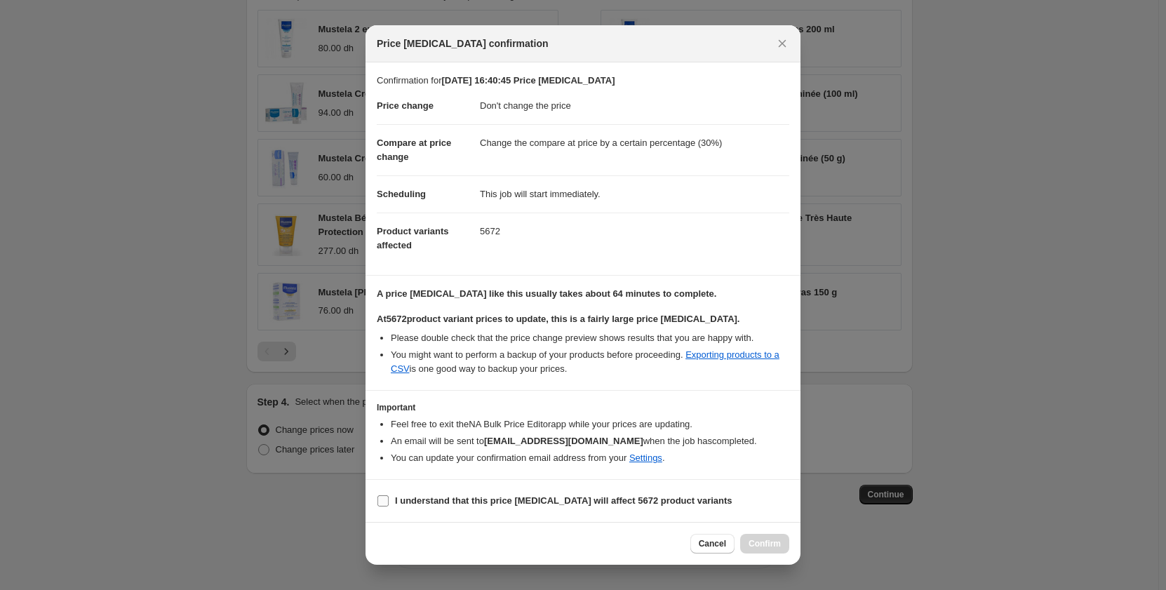
click at [382, 502] on input "I understand that this price [MEDICAL_DATA] will affect 5672 product variants" at bounding box center [382, 500] width 11 height 11
checkbox input "true"
click at [770, 543] on span "Confirm" at bounding box center [765, 543] width 32 height 11
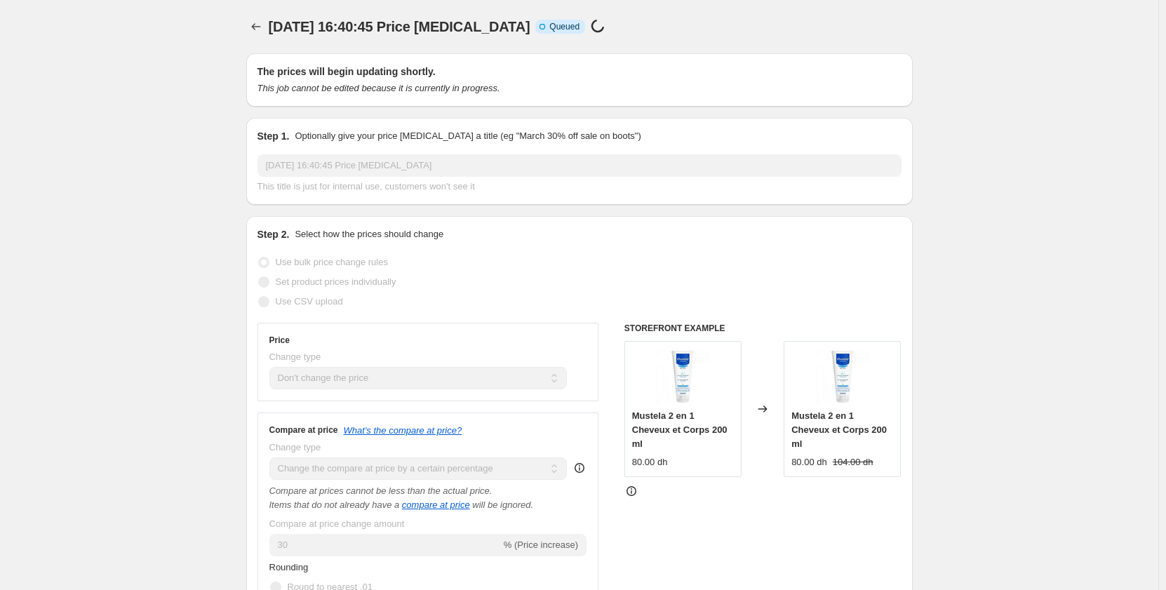
scroll to position [850, 0]
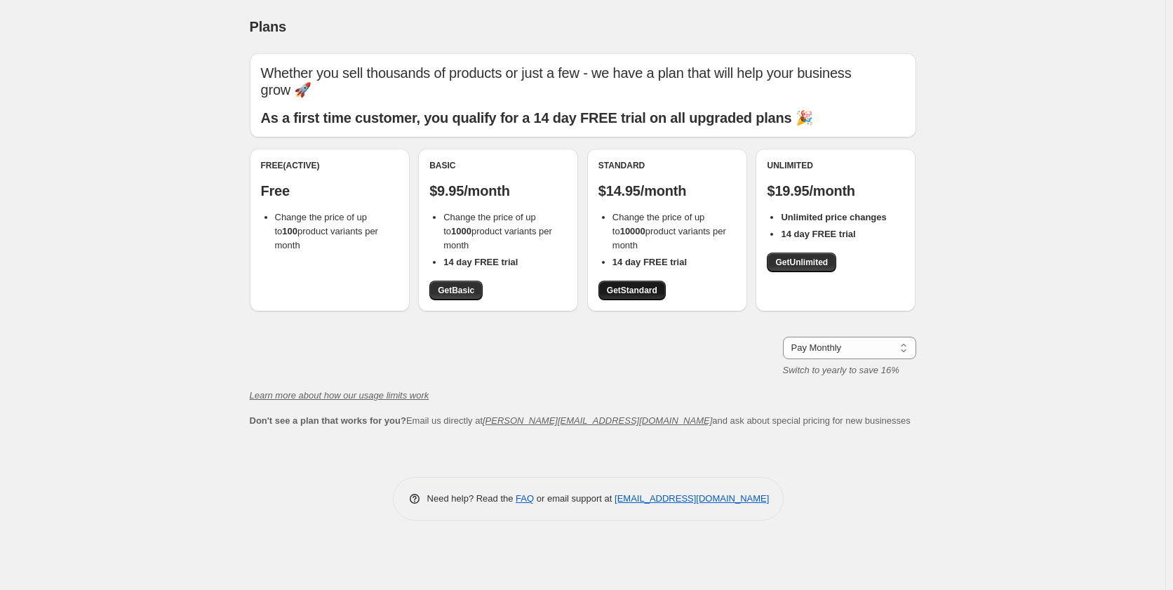
click at [645, 296] on link "Get Standard" at bounding box center [631, 291] width 67 height 20
